Goal: Task Accomplishment & Management: Manage account settings

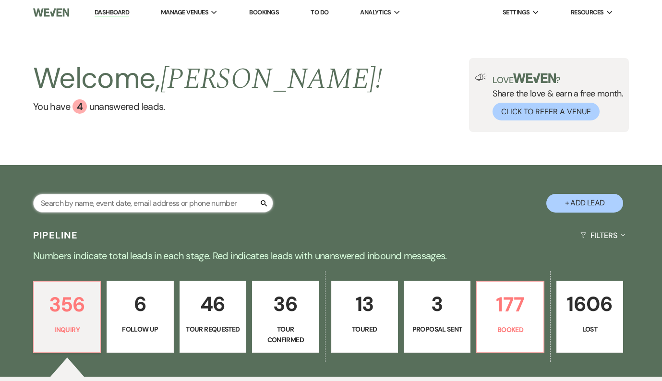
click at [156, 208] on input "text" at bounding box center [153, 203] width 240 height 19
type input "[PERSON_NAME]"
select select "2"
select select "8"
select select "9"
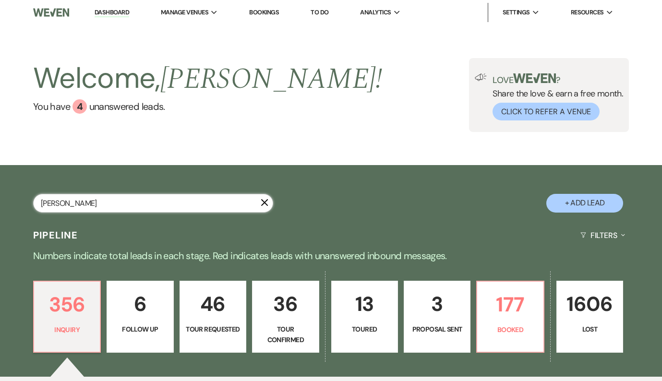
select select "8"
select select "5"
select select "8"
select select "10"
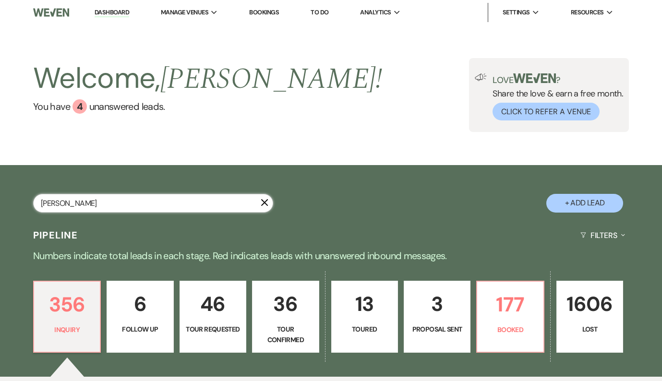
select select "8"
select select "5"
select select "8"
select select "5"
select select "8"
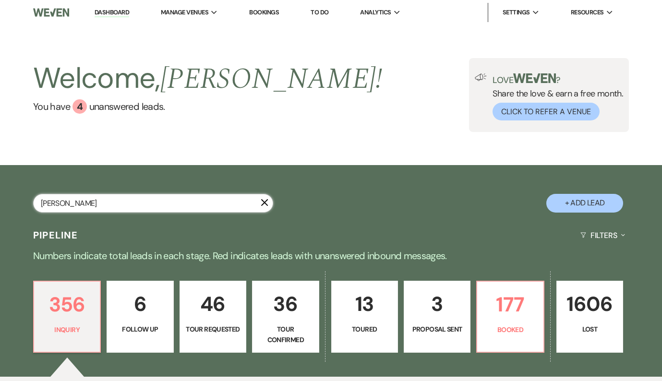
select select "2"
select select "8"
select select "3"
select select "8"
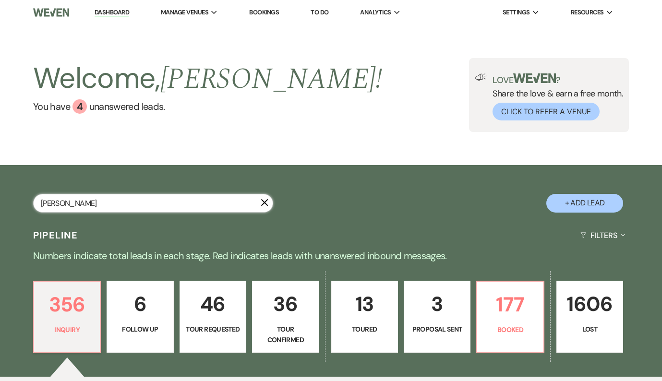
select select "8"
select select "10"
select select "8"
select select "5"
select select "8"
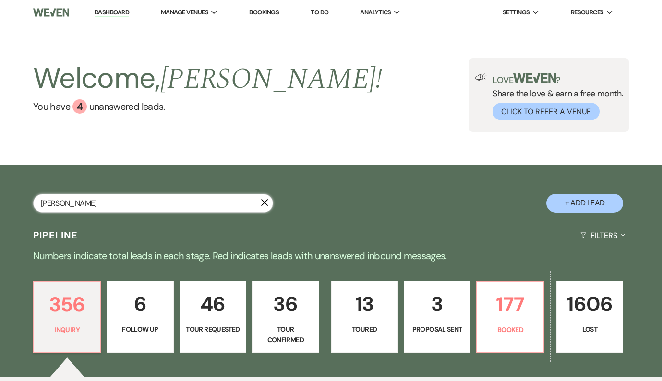
select select "5"
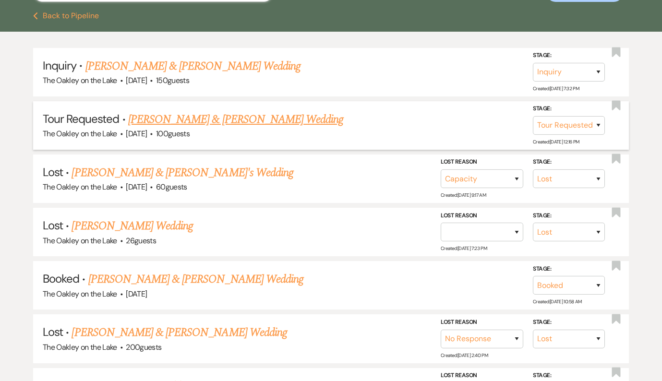
scroll to position [217, 0]
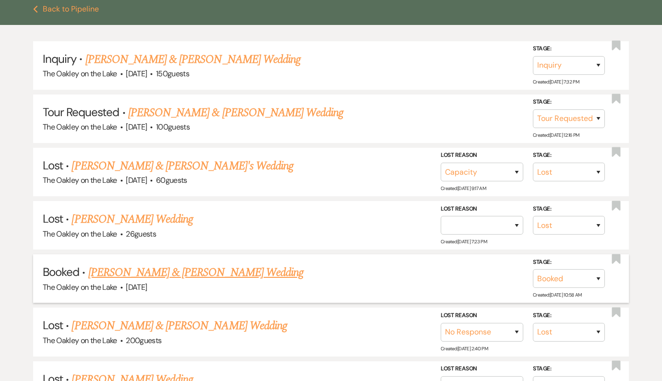
type input "[PERSON_NAME]"
click at [172, 266] on link "[PERSON_NAME] & [PERSON_NAME] Wedding" at bounding box center [195, 272] width 215 height 17
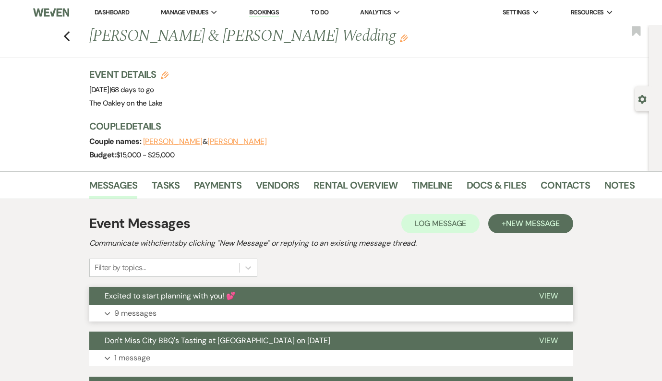
click at [325, 303] on button "Excited to start planning with you! 💕" at bounding box center [306, 296] width 434 height 18
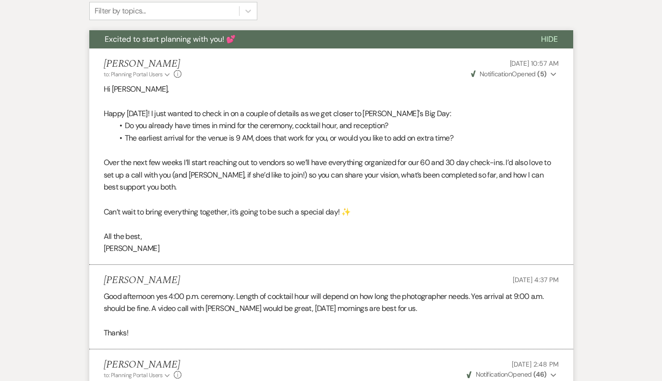
scroll to position [256, 0]
